Goal: Transaction & Acquisition: Purchase product/service

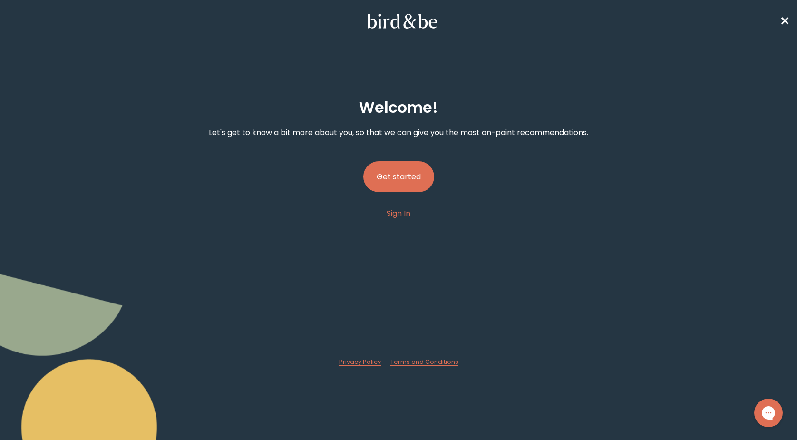
click at [407, 190] on button "Get started" at bounding box center [398, 176] width 71 height 31
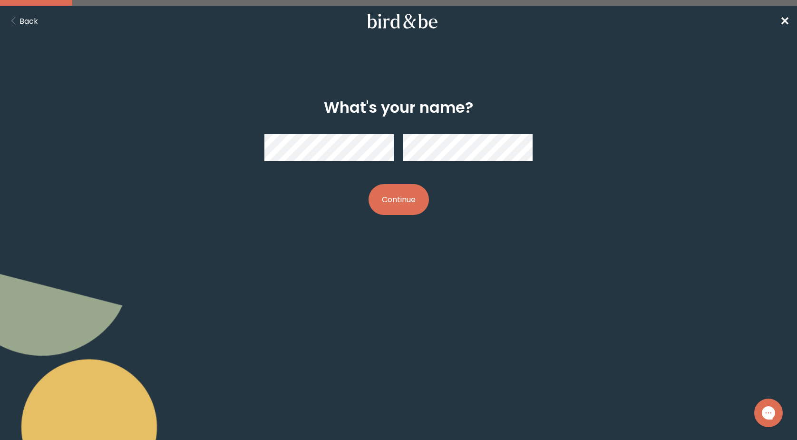
click at [398, 199] on button "Continue" at bounding box center [398, 199] width 60 height 31
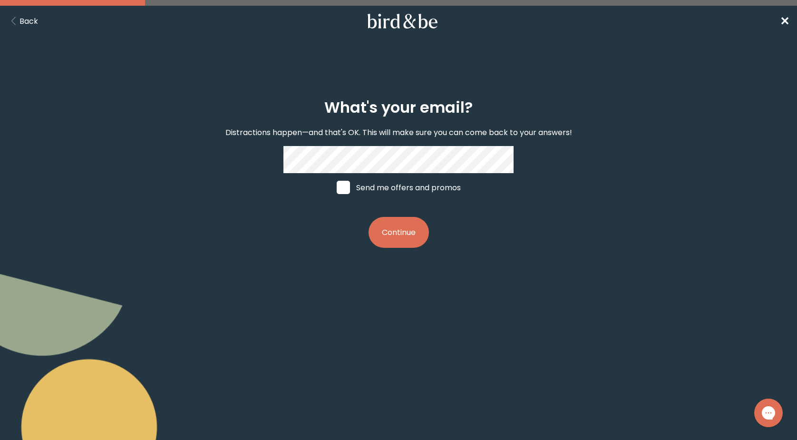
click at [345, 183] on span at bounding box center [342, 187] width 13 height 13
click at [336, 187] on input "Send me offers and promos" at bounding box center [336, 187] width 0 height 0
checkbox input "true"
click at [401, 243] on button "Continue" at bounding box center [398, 232] width 60 height 31
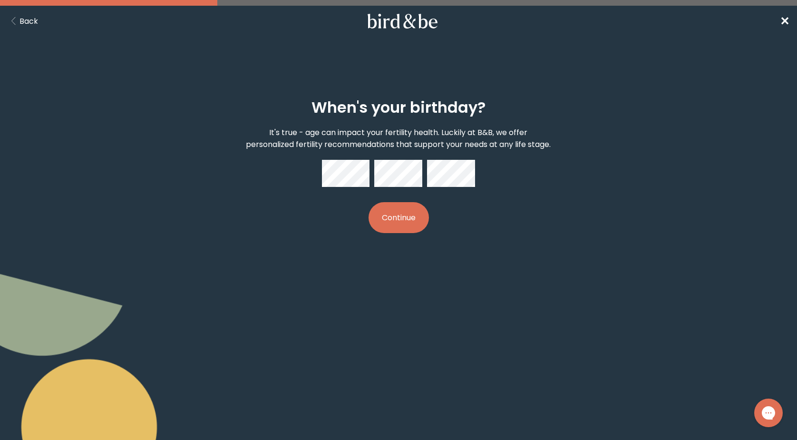
click at [398, 230] on button "Continue" at bounding box center [398, 217] width 60 height 31
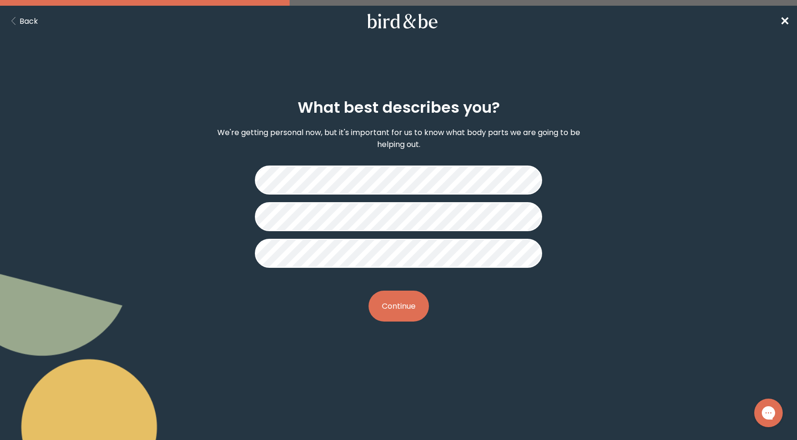
click at [404, 306] on button "Continue" at bounding box center [398, 305] width 60 height 31
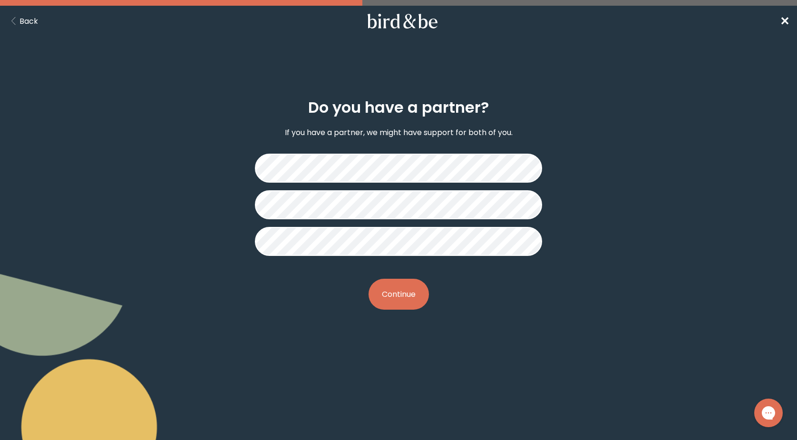
click at [396, 299] on button "Continue" at bounding box center [398, 294] width 60 height 31
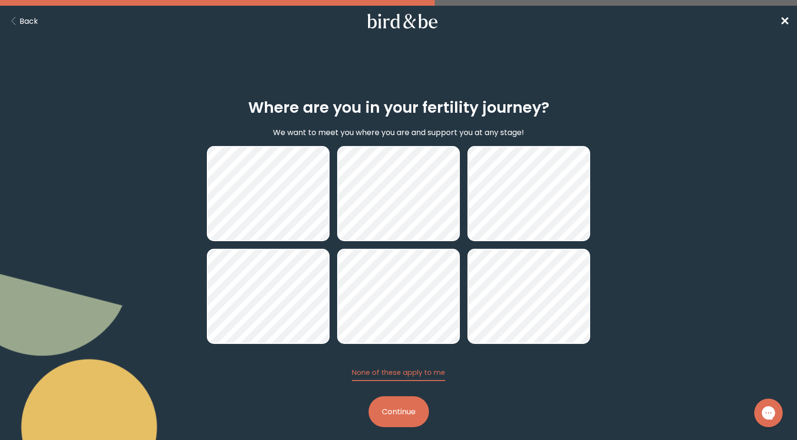
click at [402, 413] on button "Continue" at bounding box center [398, 411] width 60 height 31
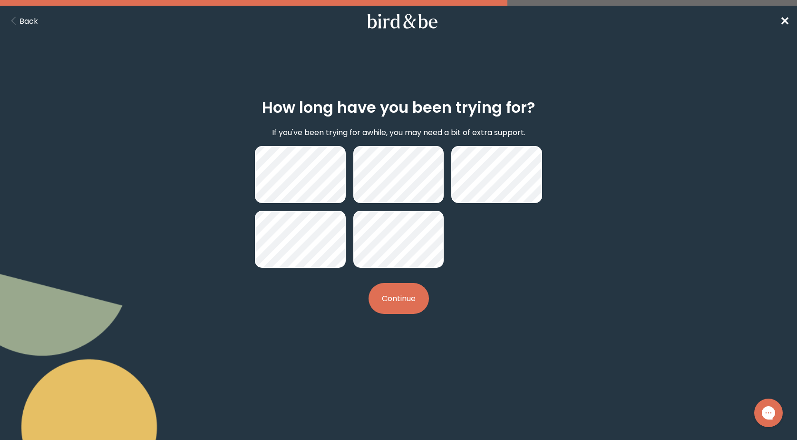
click at [401, 295] on button "Continue" at bounding box center [398, 298] width 60 height 31
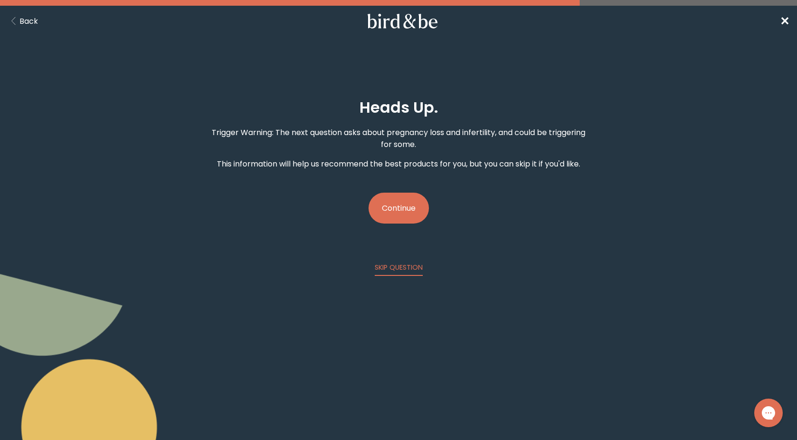
click at [405, 214] on button "Continue" at bounding box center [398, 207] width 60 height 31
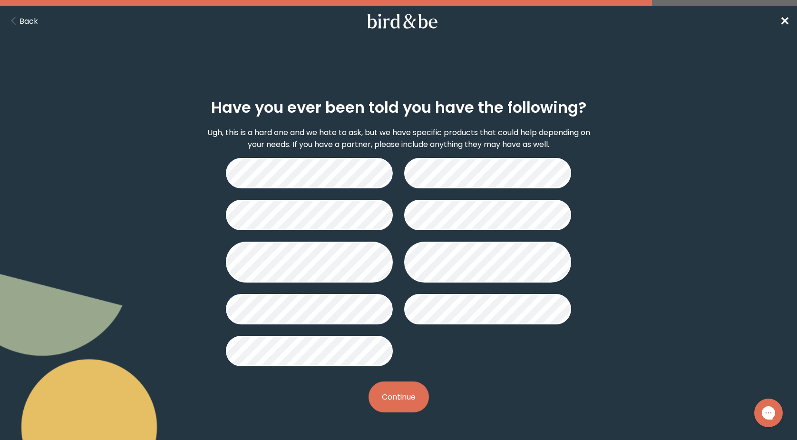
click at [400, 398] on button "Continue" at bounding box center [398, 396] width 60 height 31
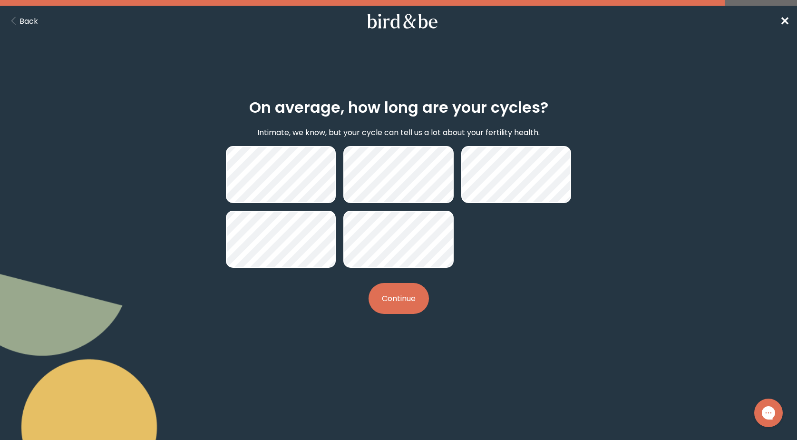
click at [408, 309] on button "Continue" at bounding box center [398, 298] width 60 height 31
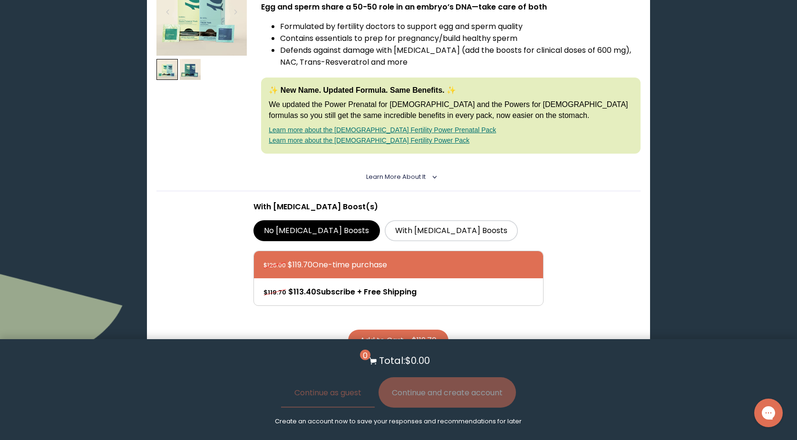
scroll to position [218, 0]
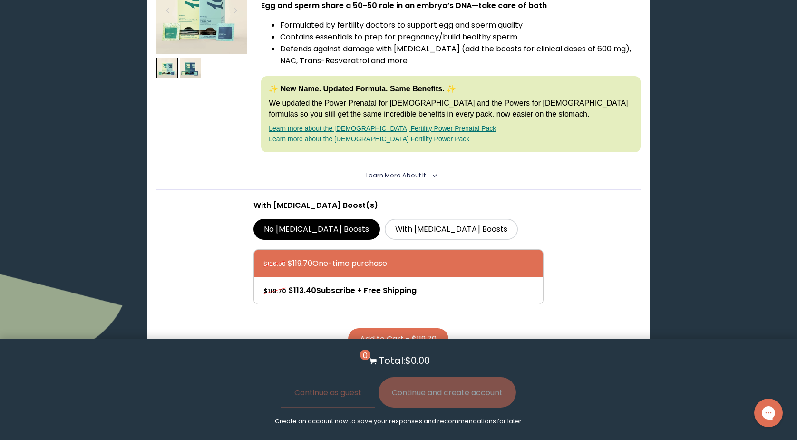
click at [395, 174] on span "Learn More About it" at bounding box center [395, 175] width 59 height 8
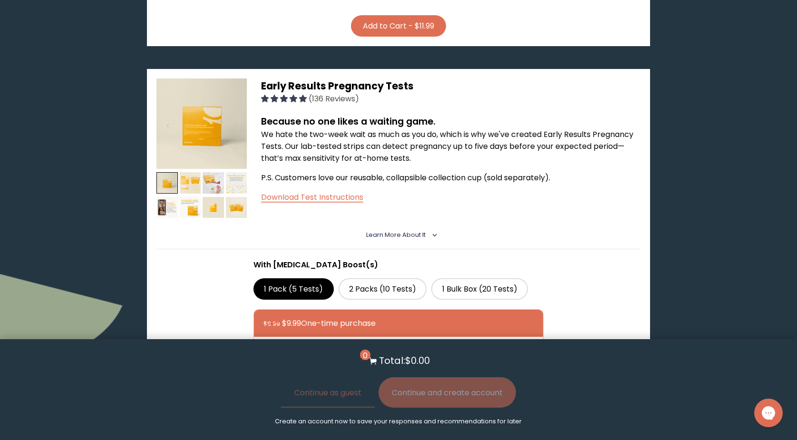
scroll to position [1067, 0]
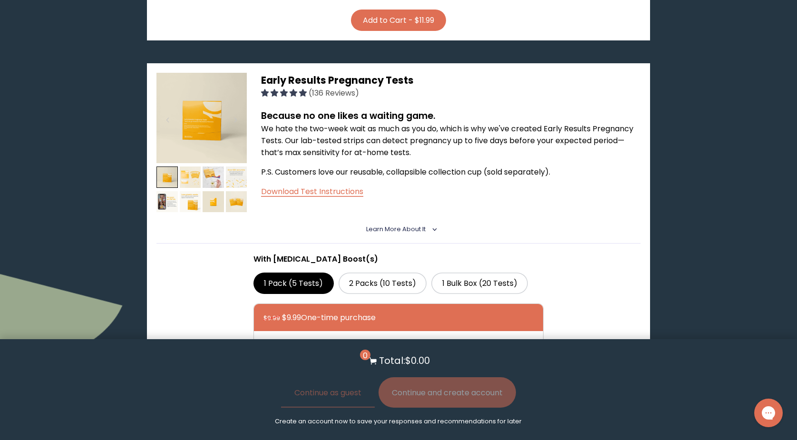
click at [199, 188] on img at bounding box center [190, 176] width 21 height 21
click at [207, 188] on img at bounding box center [212, 176] width 21 height 21
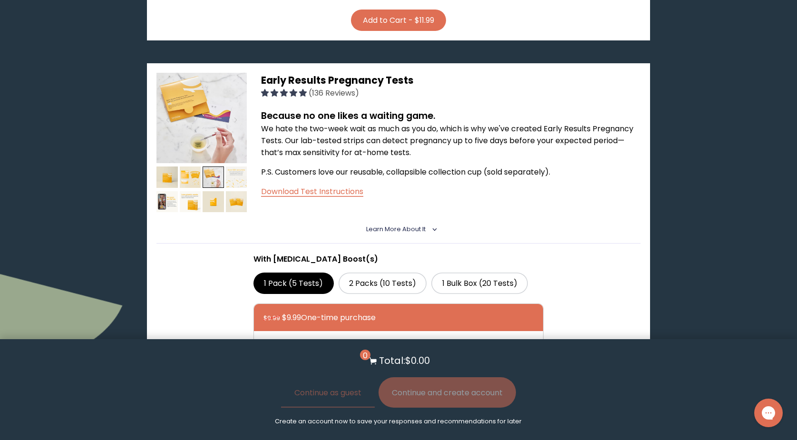
click at [236, 188] on img at bounding box center [236, 176] width 21 height 21
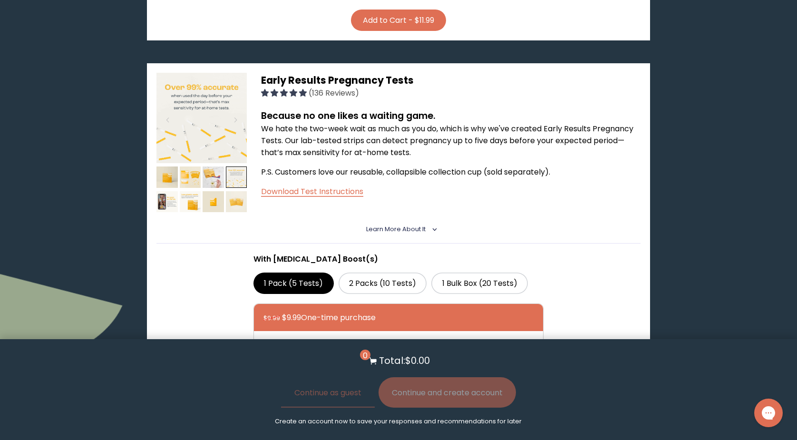
click at [235, 212] on img at bounding box center [236, 201] width 21 height 21
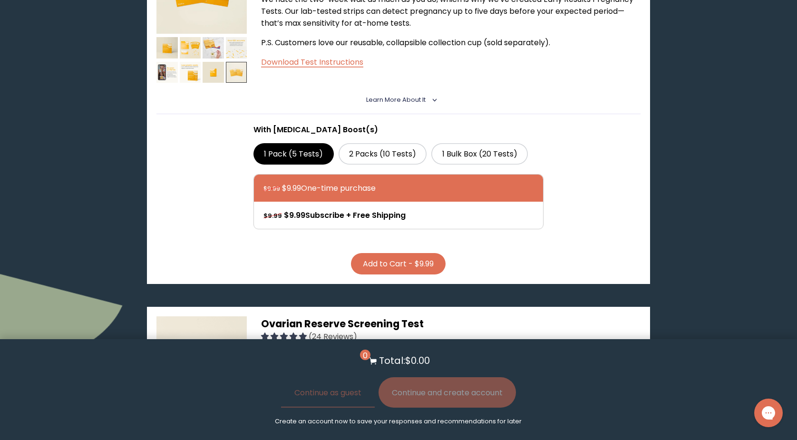
scroll to position [1198, 0]
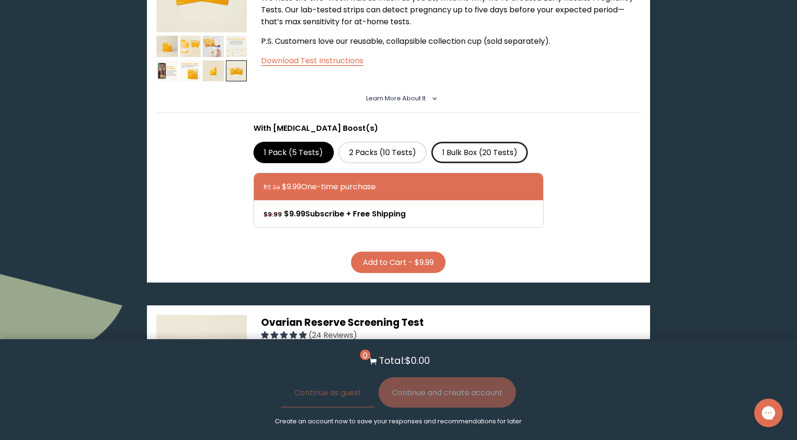
click at [466, 163] on label "1 Bulk Box (20 Tests)" at bounding box center [479, 152] width 96 height 21
click at [0, 0] on input "1 Bulk Box (20 Tests)" at bounding box center [0, 0] width 0 height 0
click at [386, 273] on button "Add to Cart - $26.99" at bounding box center [397, 261] width 99 height 21
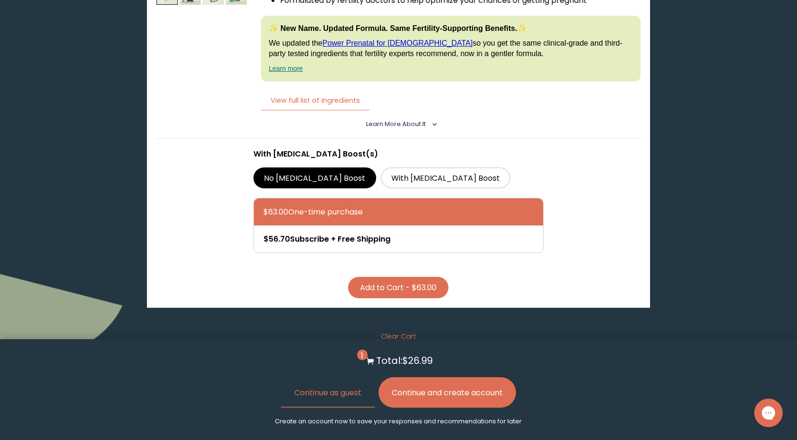
scroll to position [2566, 0]
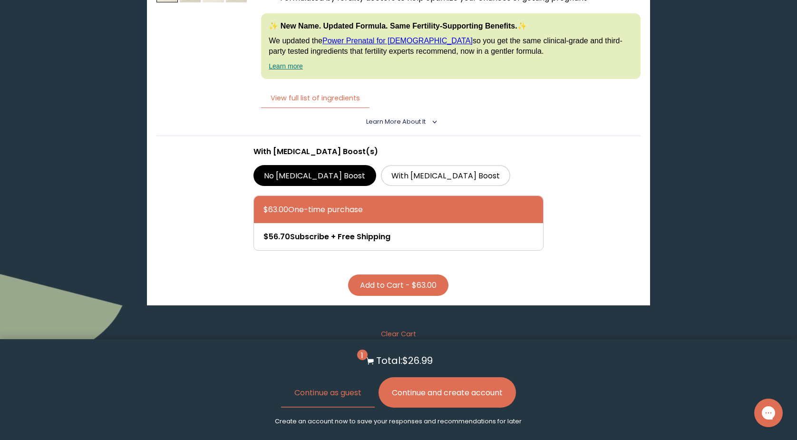
click at [404, 294] on button "Add to Cart - $63.00" at bounding box center [398, 284] width 100 height 21
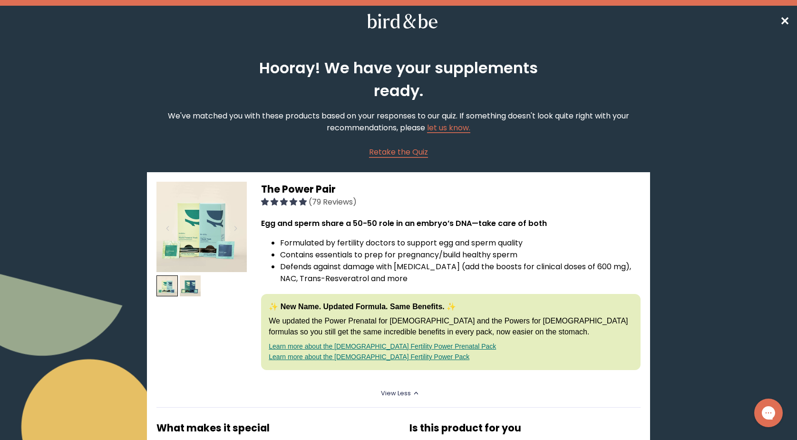
scroll to position [0, 0]
click at [783, 23] on span "✕" at bounding box center [784, 21] width 10 height 16
